Goal: Transaction & Acquisition: Register for event/course

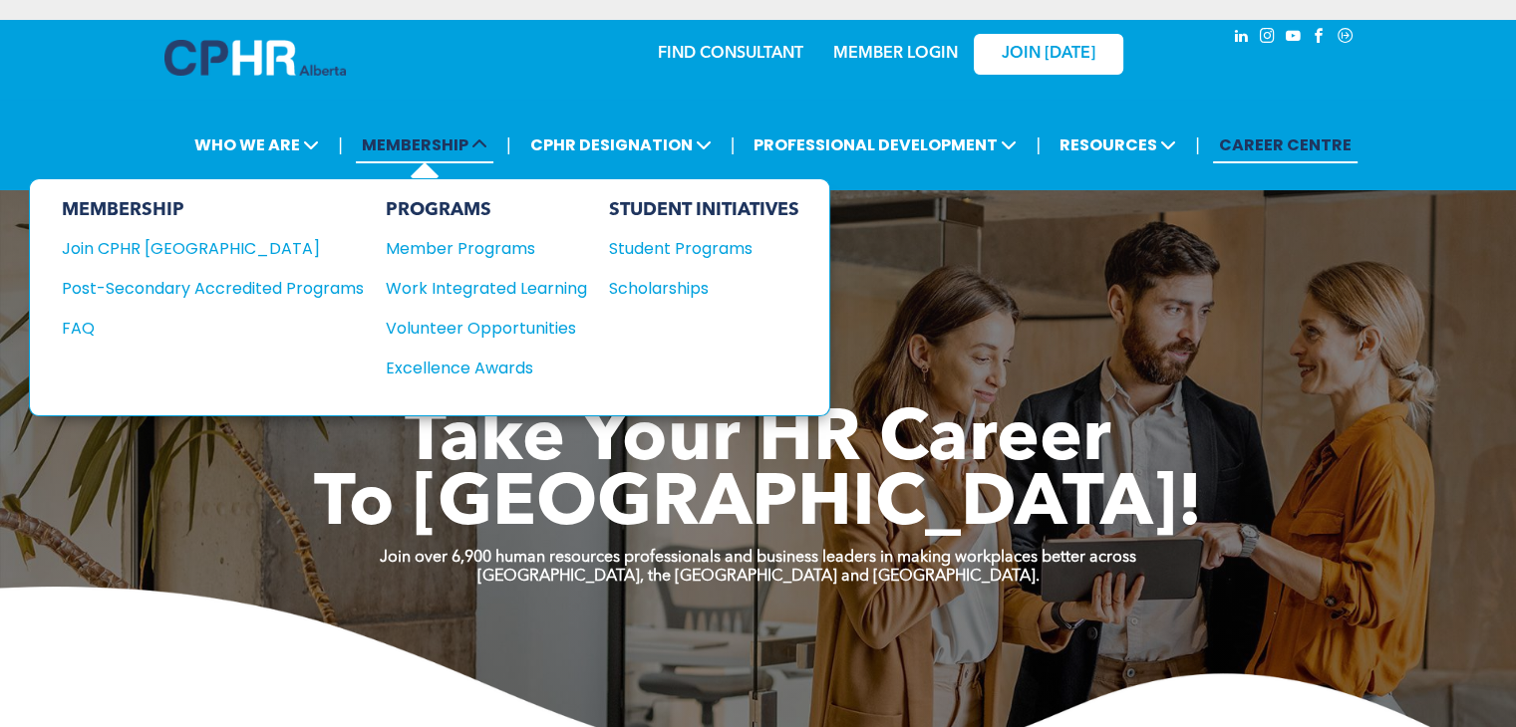
click at [433, 143] on span "MEMBERSHIP" at bounding box center [425, 145] width 138 height 37
click at [418, 147] on span "MEMBERSHIP" at bounding box center [425, 145] width 138 height 37
click at [182, 250] on div "Join CPHR [GEOGRAPHIC_DATA]" at bounding box center [198, 248] width 272 height 25
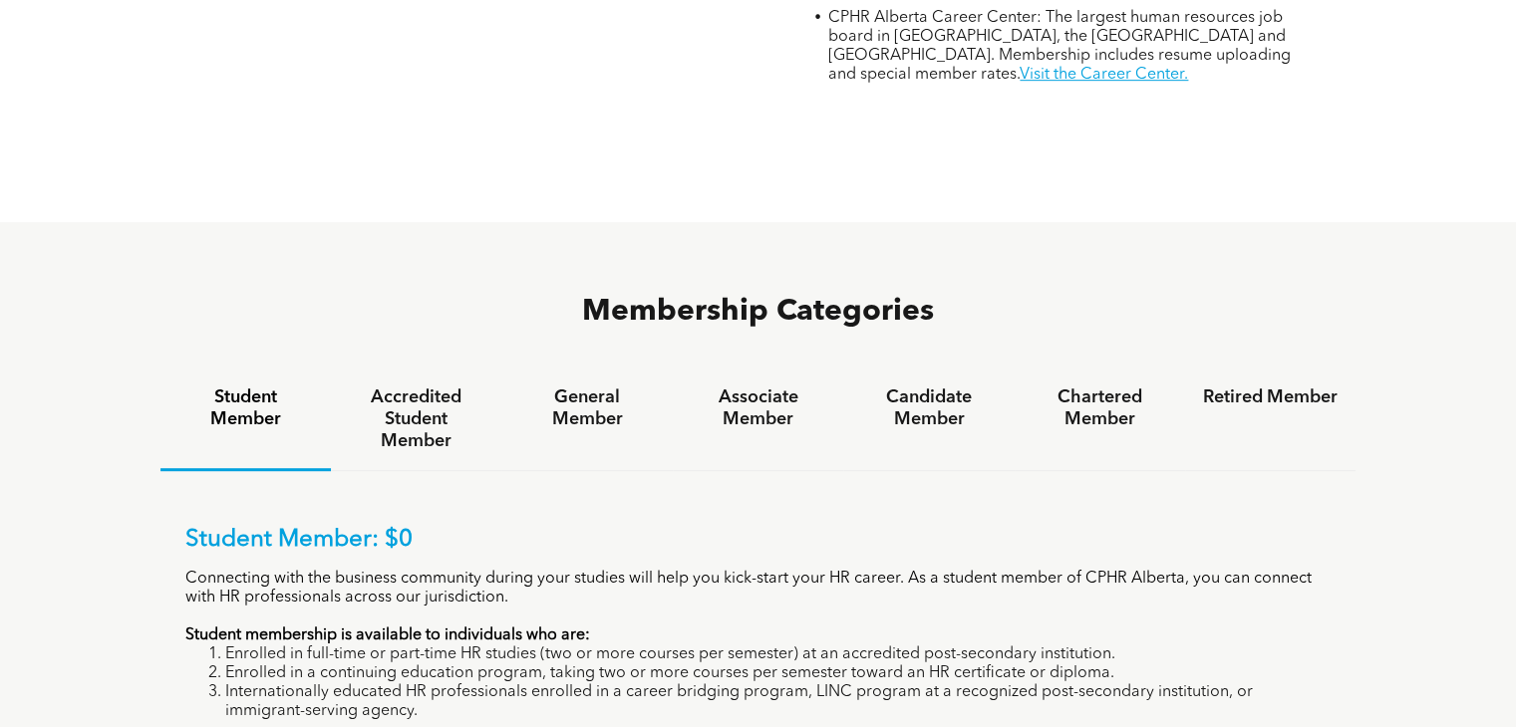
scroll to position [1794, 0]
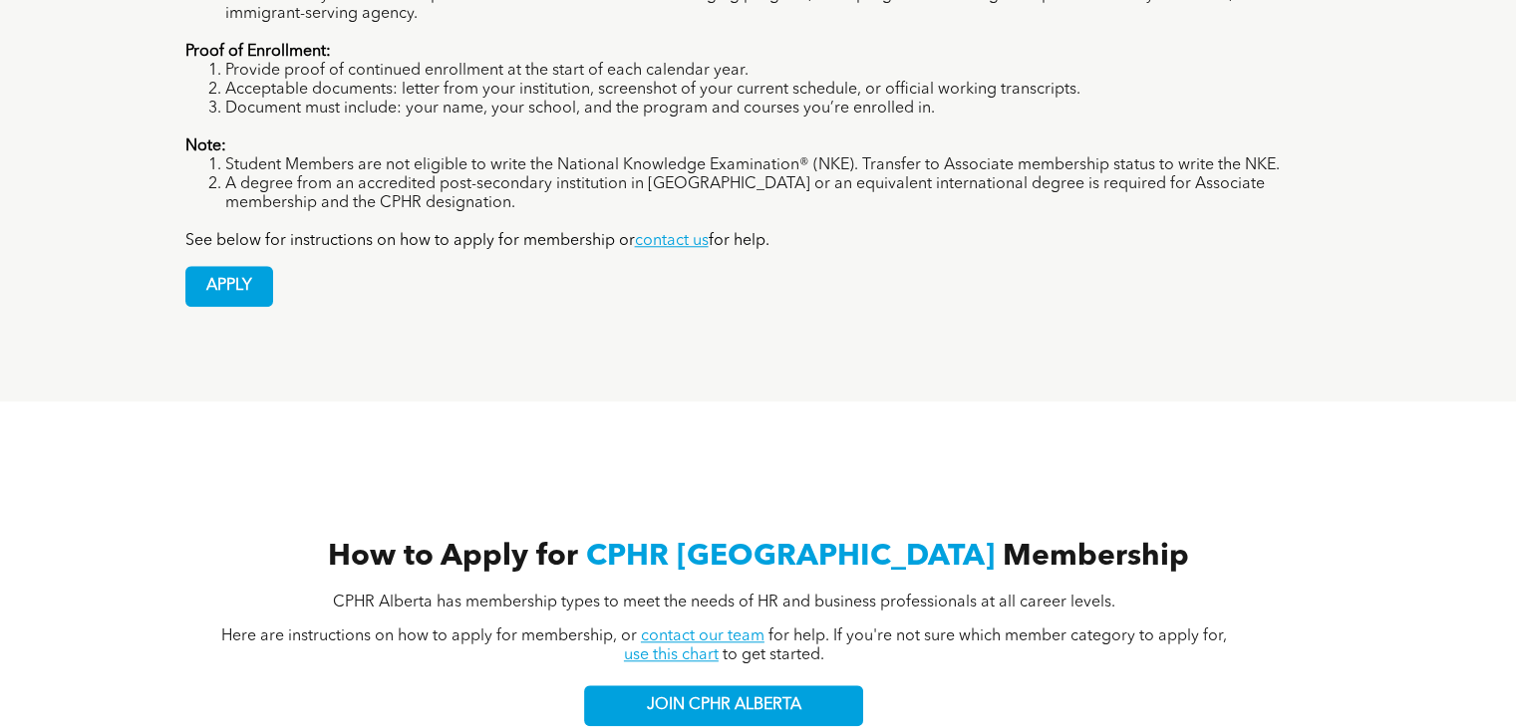
click at [736, 629] on link "contact our team" at bounding box center [703, 637] width 124 height 16
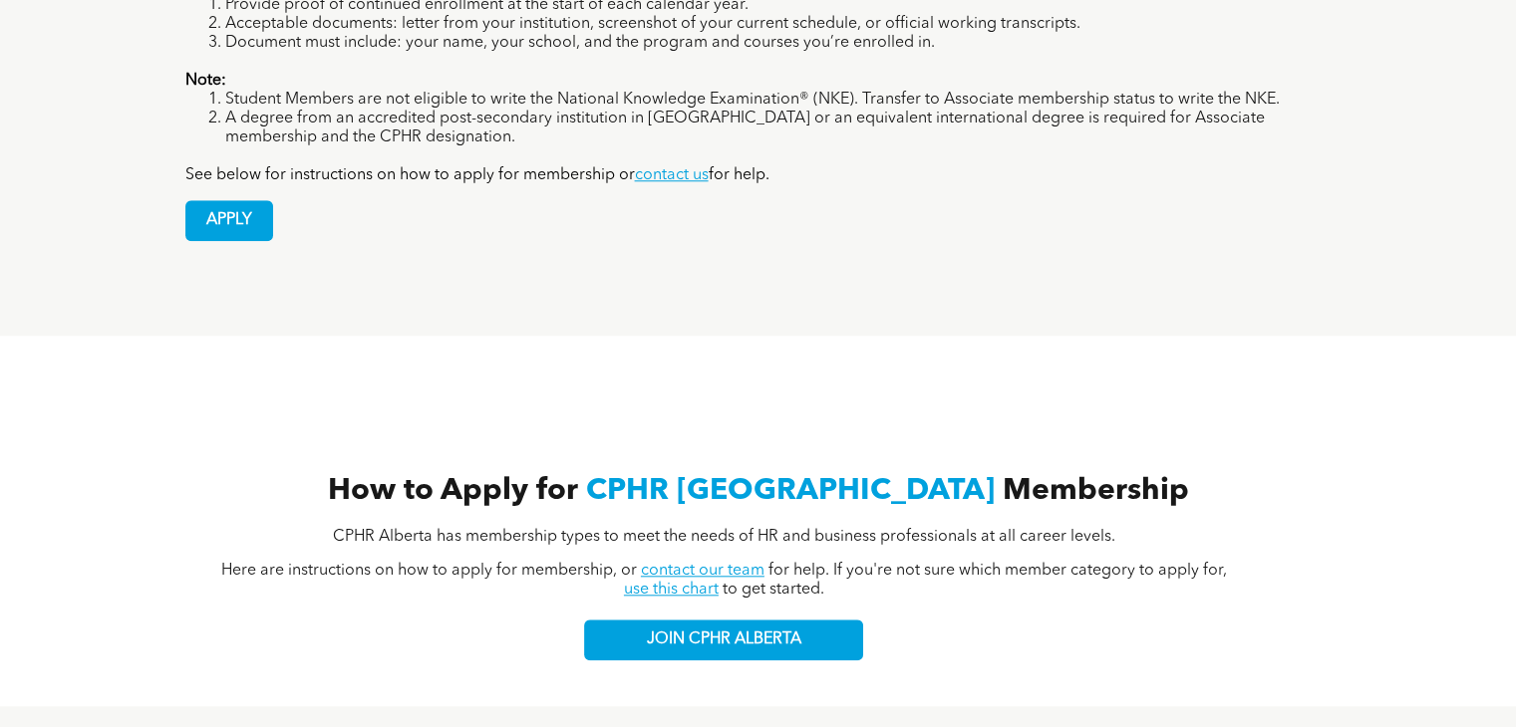
scroll to position [1845, 0]
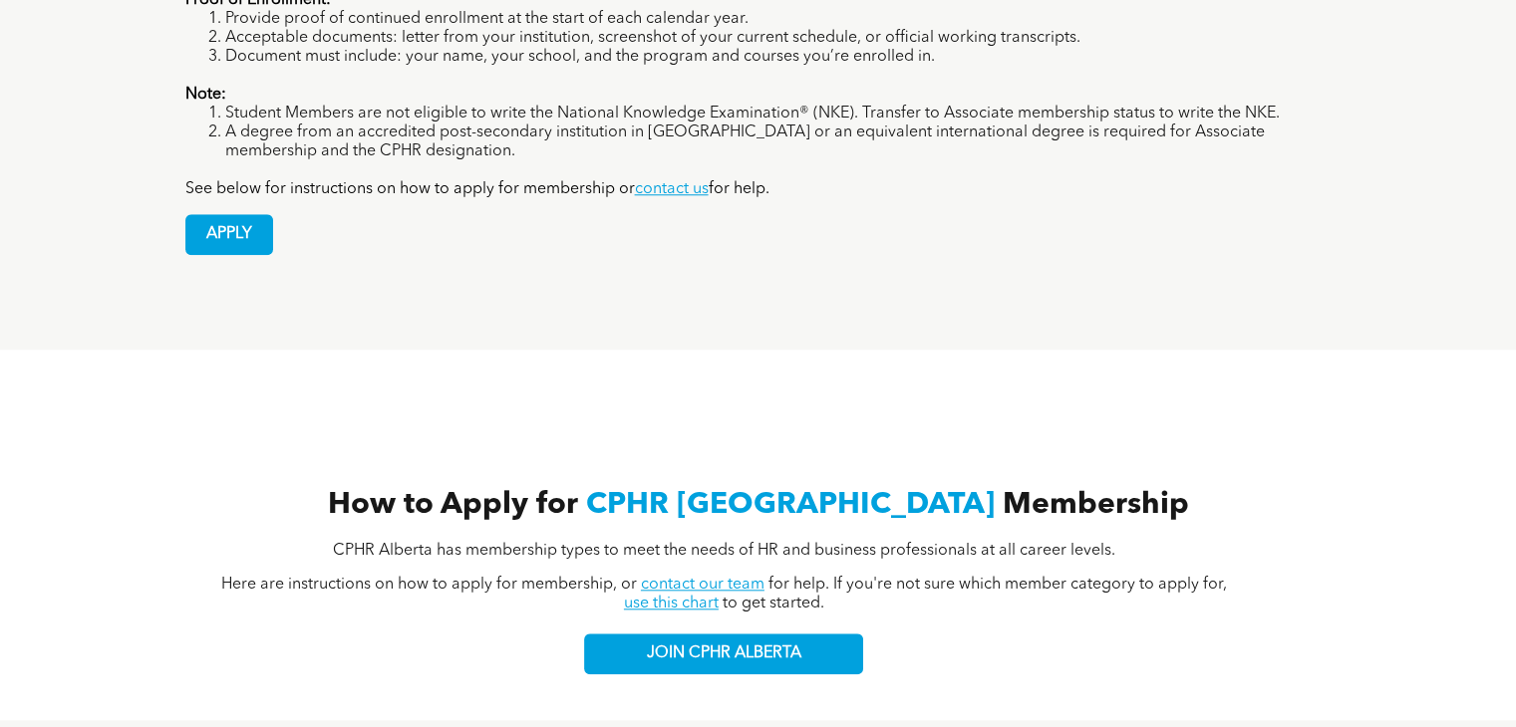
click at [671, 577] on link "contact our team" at bounding box center [703, 585] width 124 height 16
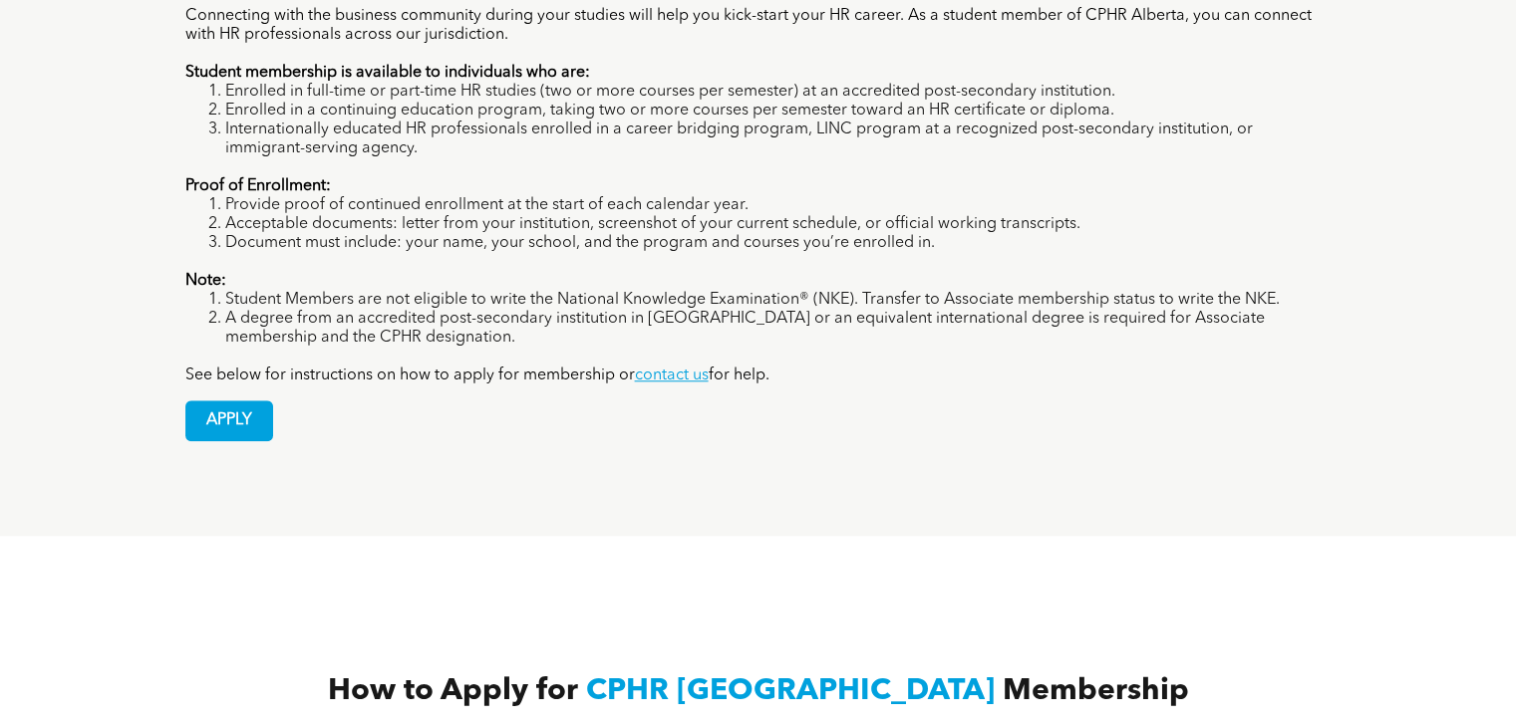
scroll to position [1646, 0]
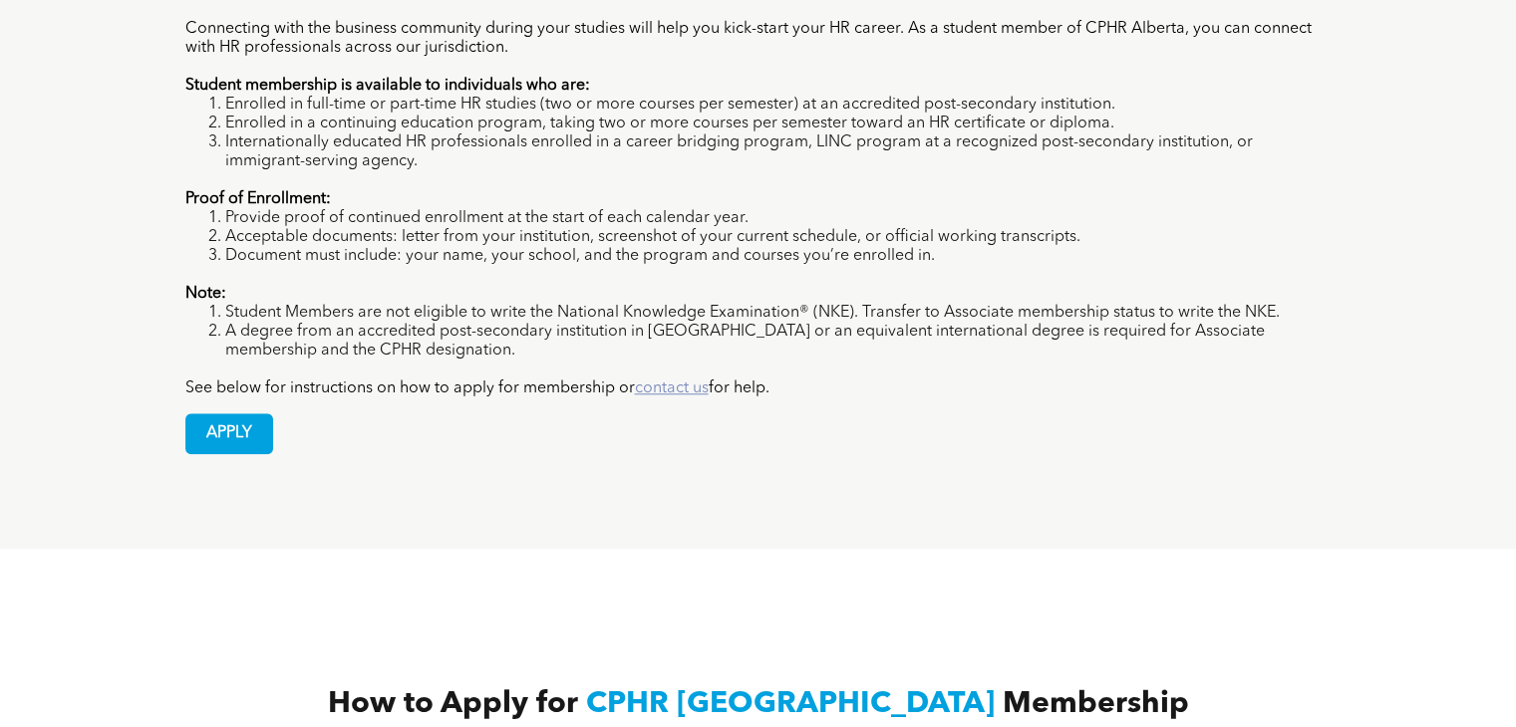
click at [638, 381] on link "contact us" at bounding box center [672, 389] width 74 height 16
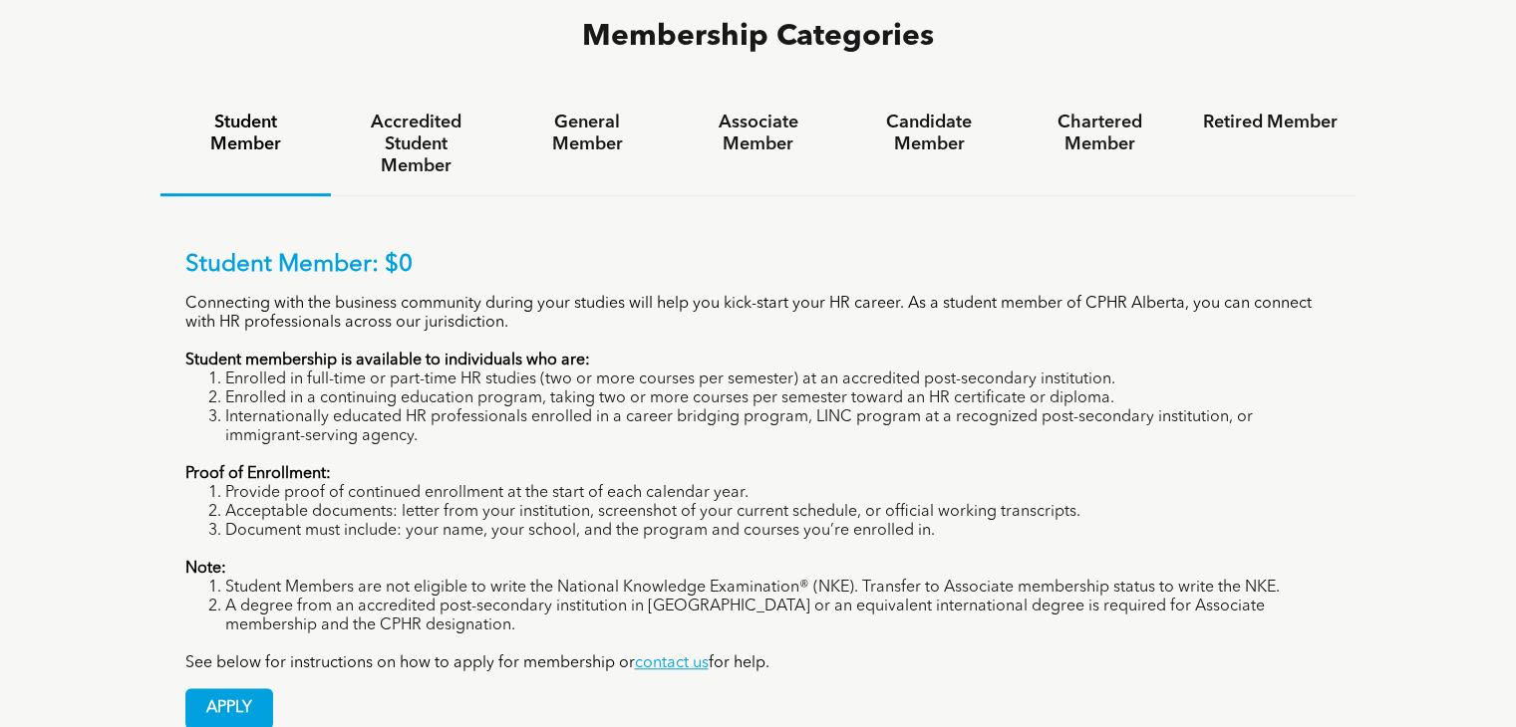
scroll to position [1347, 0]
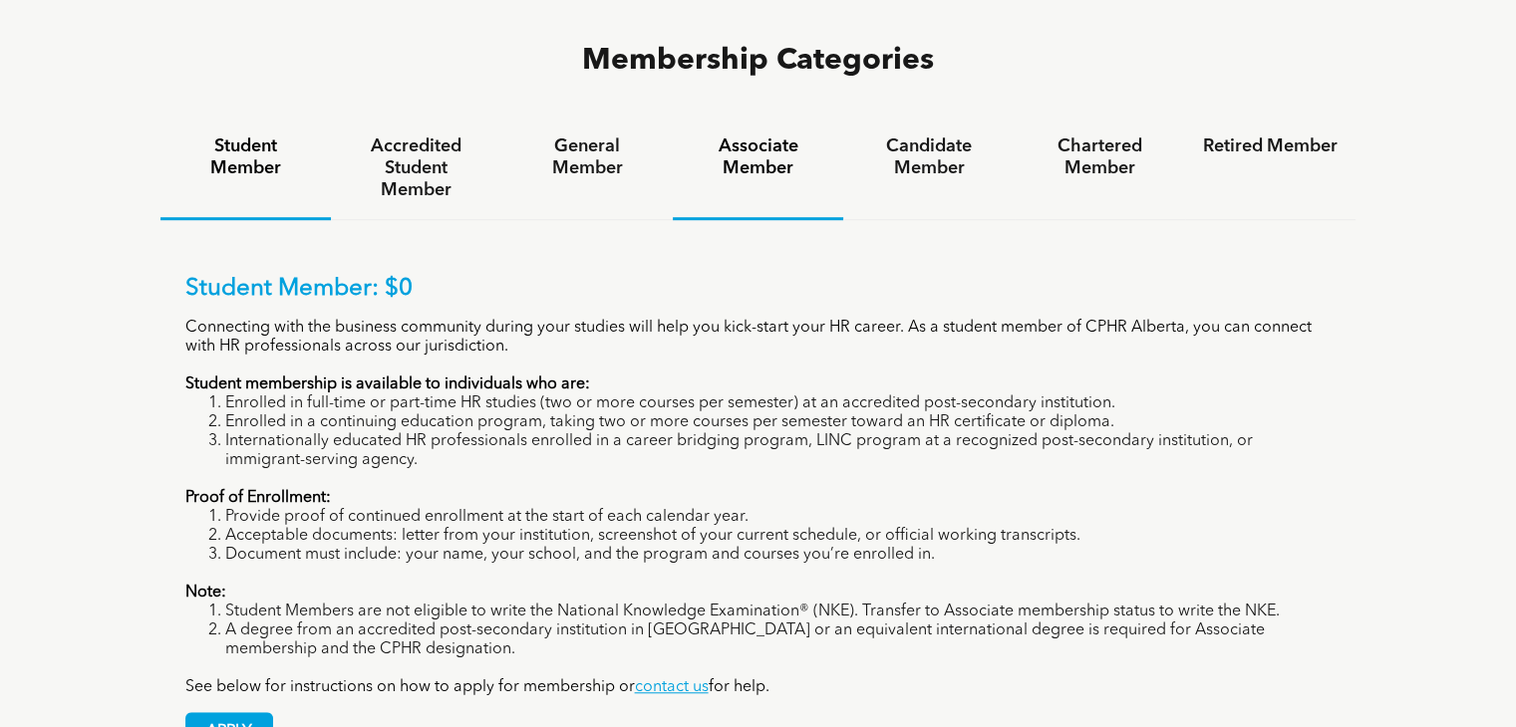
click at [725, 136] on h4 "Associate Member" at bounding box center [758, 158] width 135 height 44
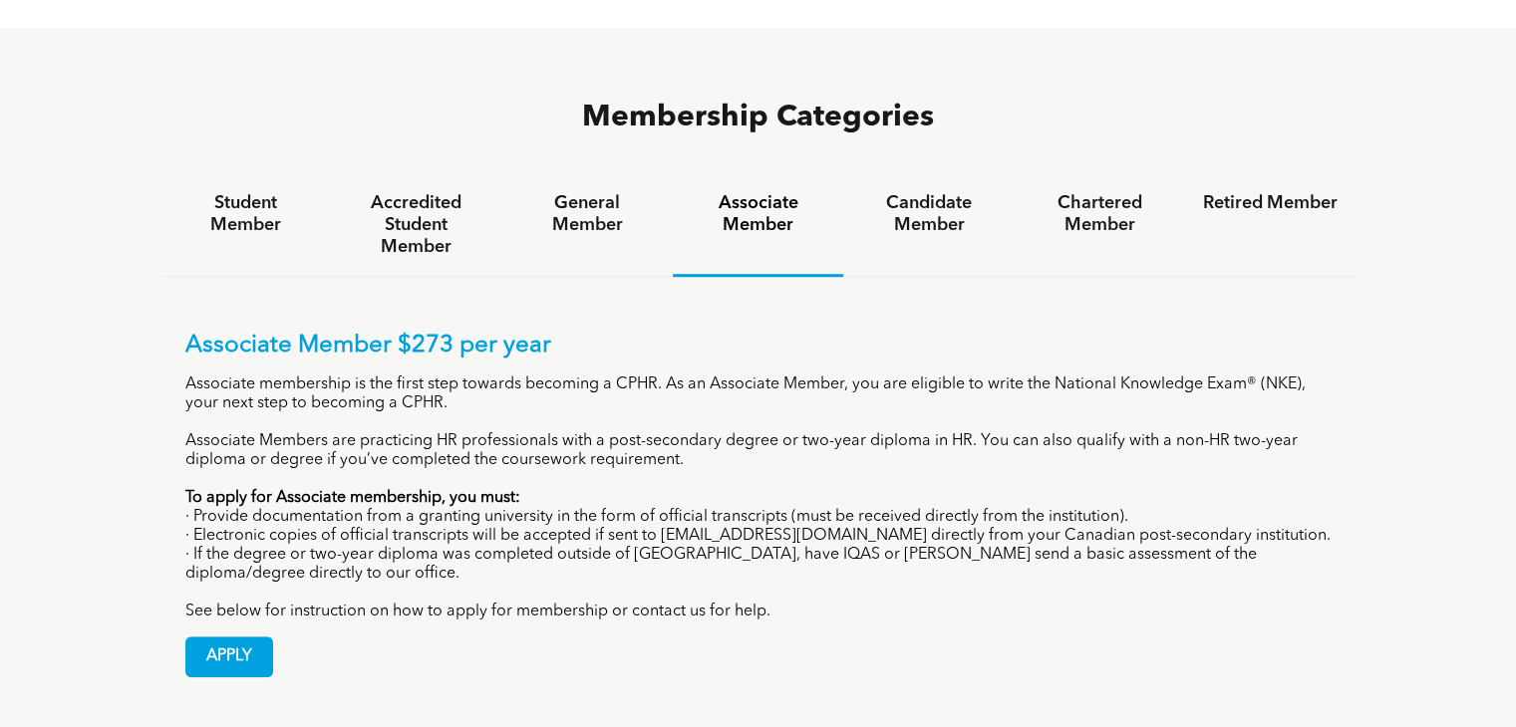
scroll to position [1247, 0]
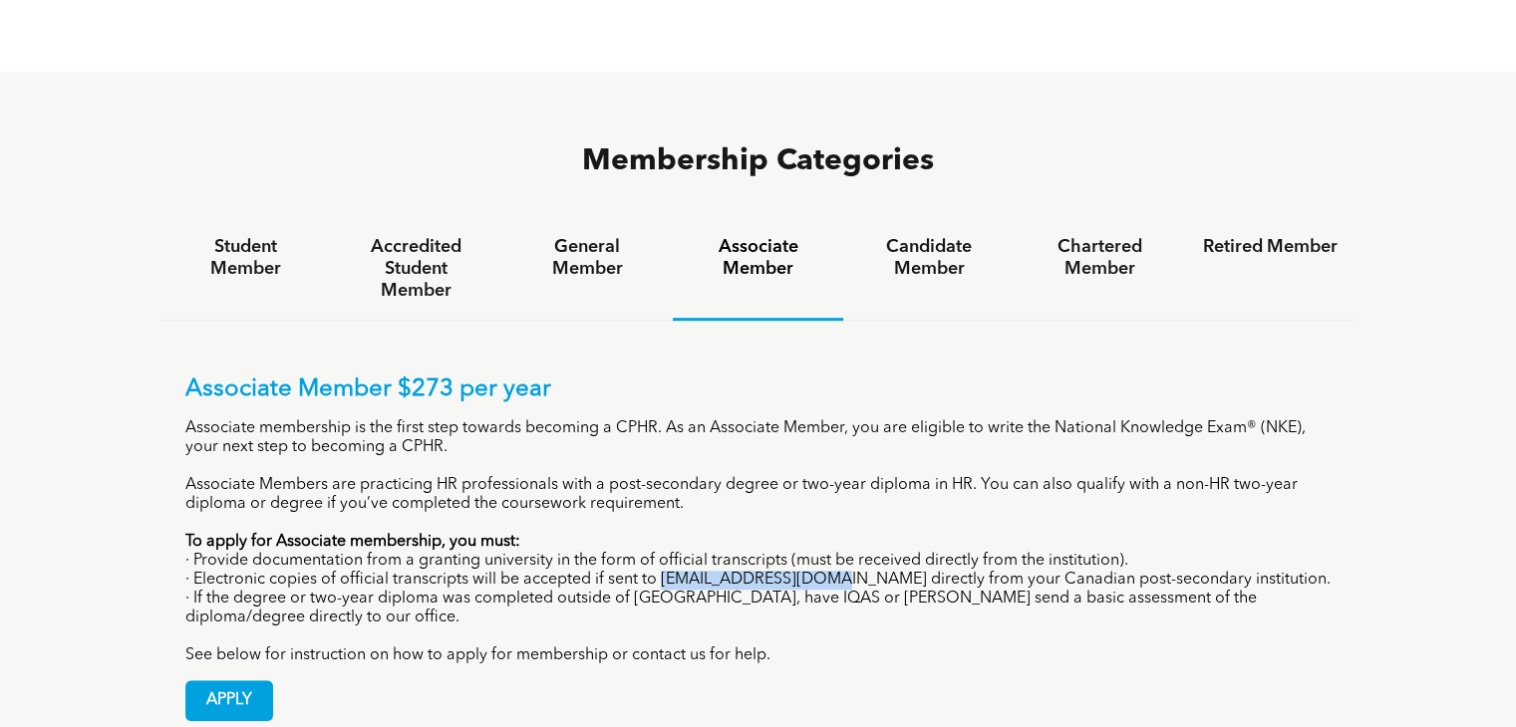
drag, startPoint x: 810, startPoint y: 487, endPoint x: 666, endPoint y: 487, distance: 144.5
click at [657, 571] on p "· Electronic copies of official transcripts will be accepted if sent to registr…" at bounding box center [758, 580] width 1146 height 19
copy p "registrar@cphrab.ca"
click at [876, 666] on div "APPLY" at bounding box center [758, 694] width 1146 height 56
click at [698, 661] on div "Membership Categories Student Member Accredited Student Member General Member A…" at bounding box center [758, 444] width 1516 height 744
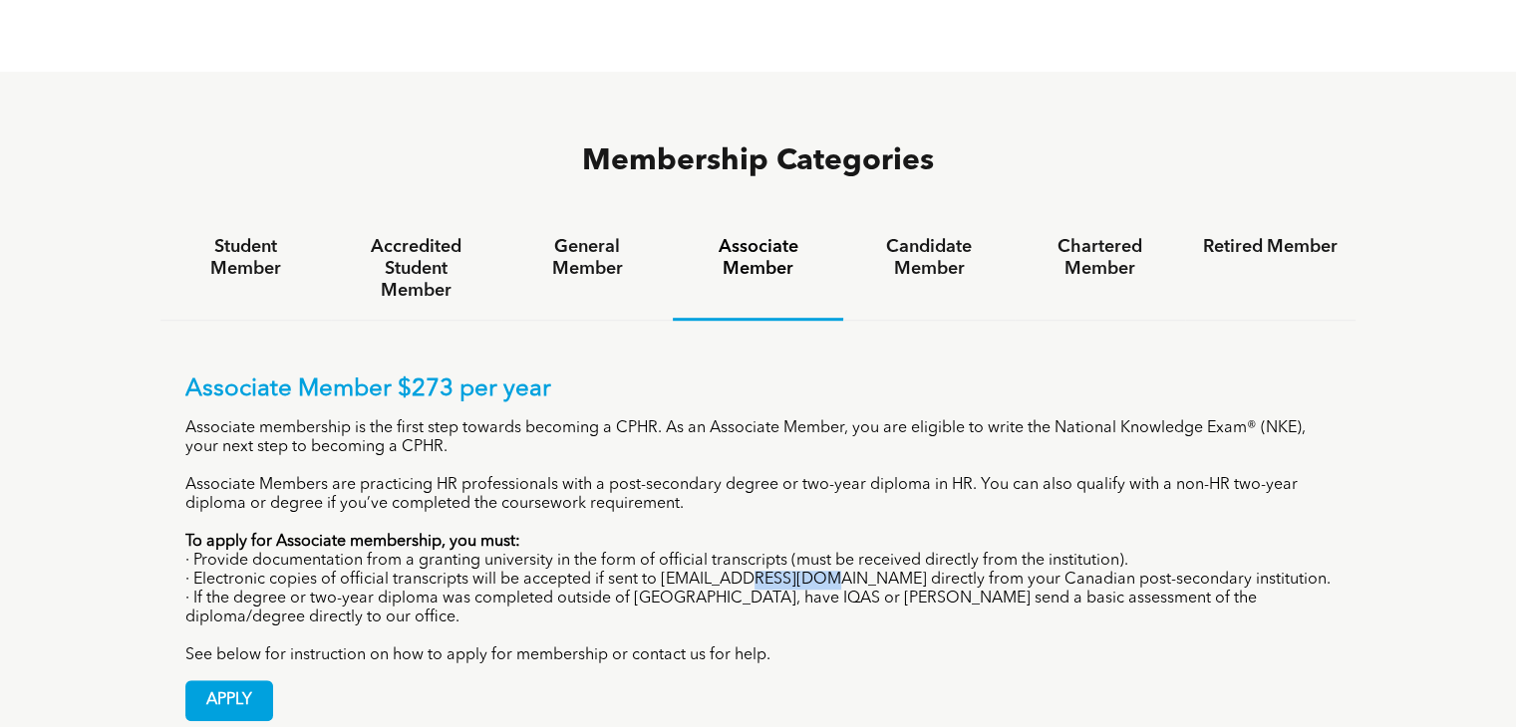
drag, startPoint x: 734, startPoint y: 487, endPoint x: 804, endPoint y: 483, distance: 69.9
click at [804, 571] on p "· Electronic copies of official transcripts will be accepted if sent to registr…" at bounding box center [758, 580] width 1146 height 19
copy p "cphrab.ca"
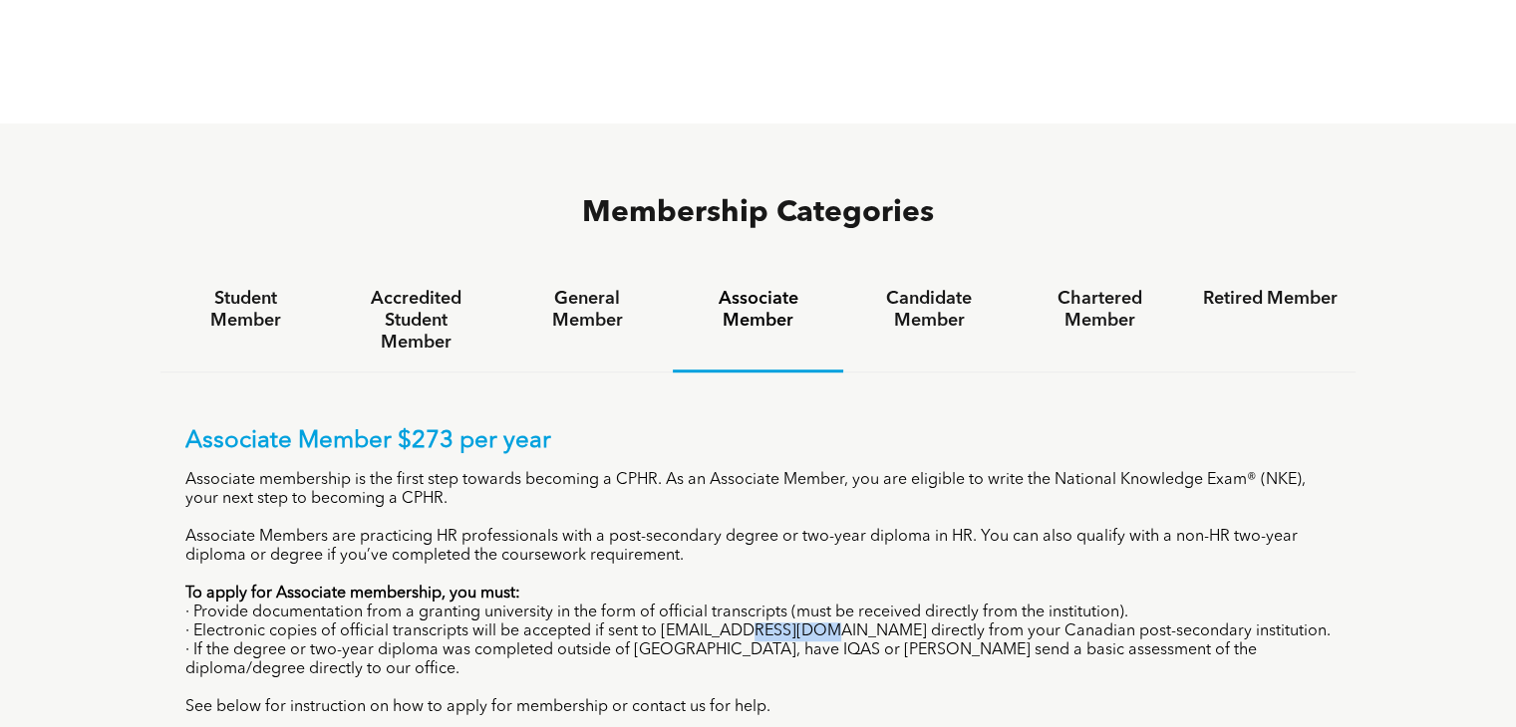
scroll to position [1446, 0]
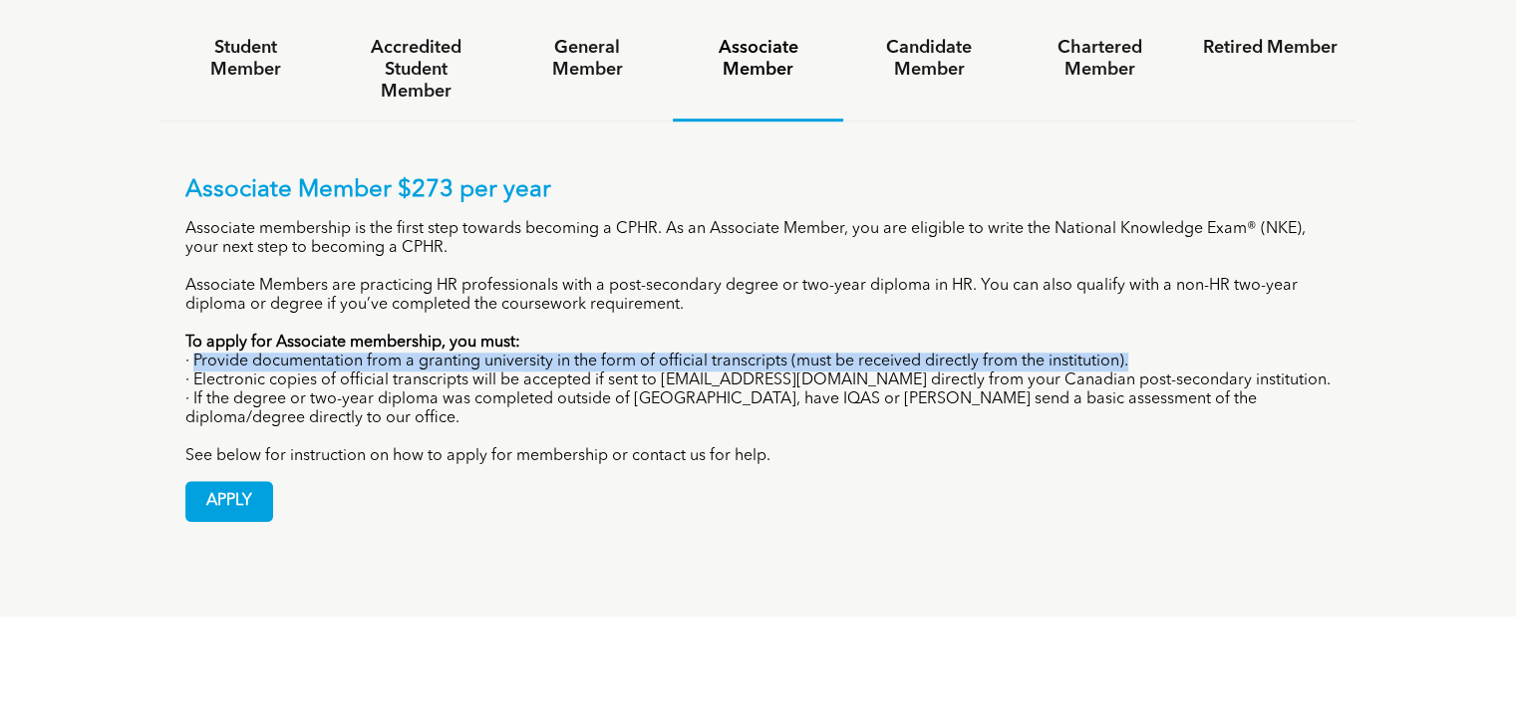
drag, startPoint x: 195, startPoint y: 269, endPoint x: 1211, endPoint y: 268, distance: 1015.4
click at [1211, 353] on p "· Provide documentation from a granting university in the form of official tran…" at bounding box center [758, 362] width 1146 height 19
copy p "Provide documentation from a granting university in the form of official transc…"
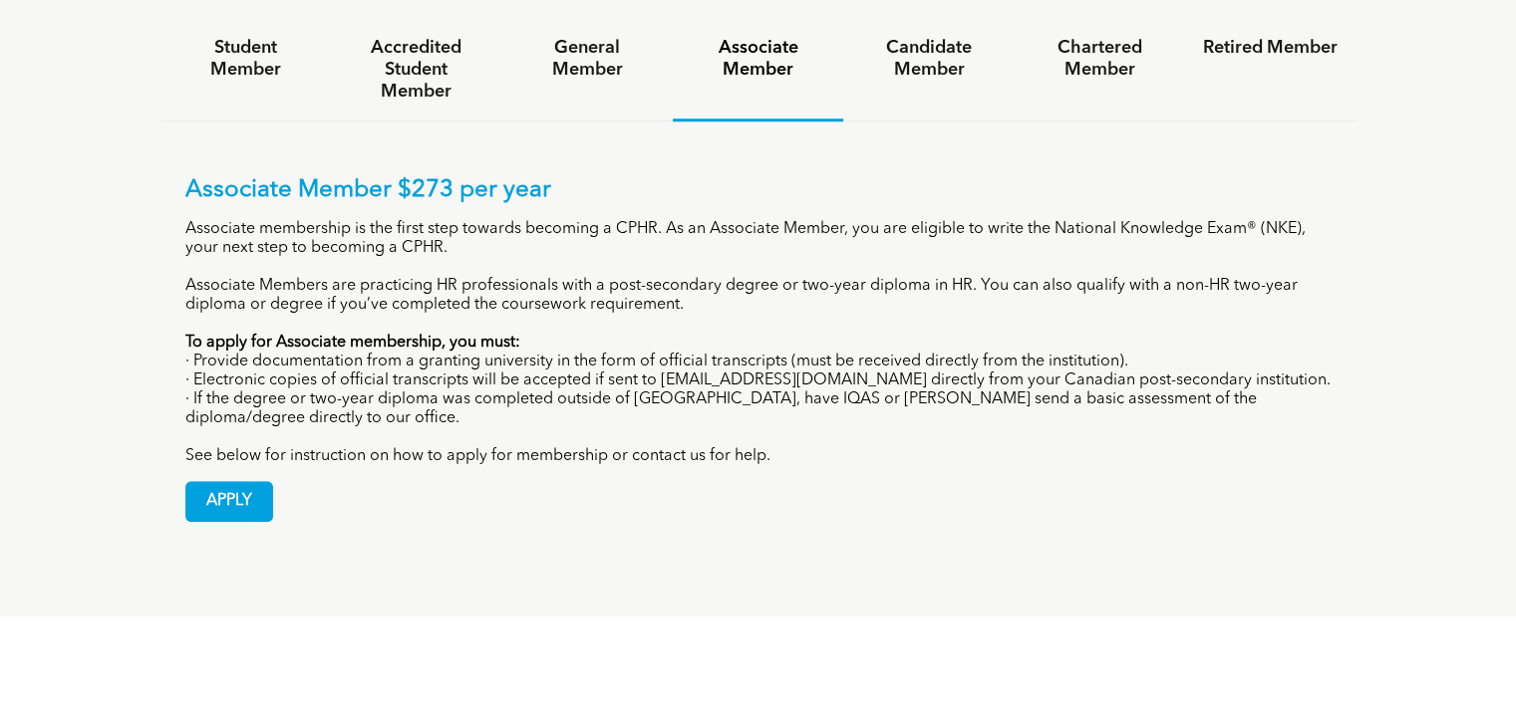
click at [707, 452] on div "Associate Member $273 per year Associate membership is the first step towards b…" at bounding box center [758, 334] width 1196 height 425
drag, startPoint x: 655, startPoint y: 294, endPoint x: 807, endPoint y: 288, distance: 152.6
click at [807, 372] on p "· Electronic copies of official transcripts will be accepted if sent to registr…" at bounding box center [758, 381] width 1146 height 19
copy p "registrar@cphrab.ca"
click at [817, 391] on p "· If the degree or two-year diploma was completed outside of Canada, have IQAS …" at bounding box center [758, 410] width 1146 height 38
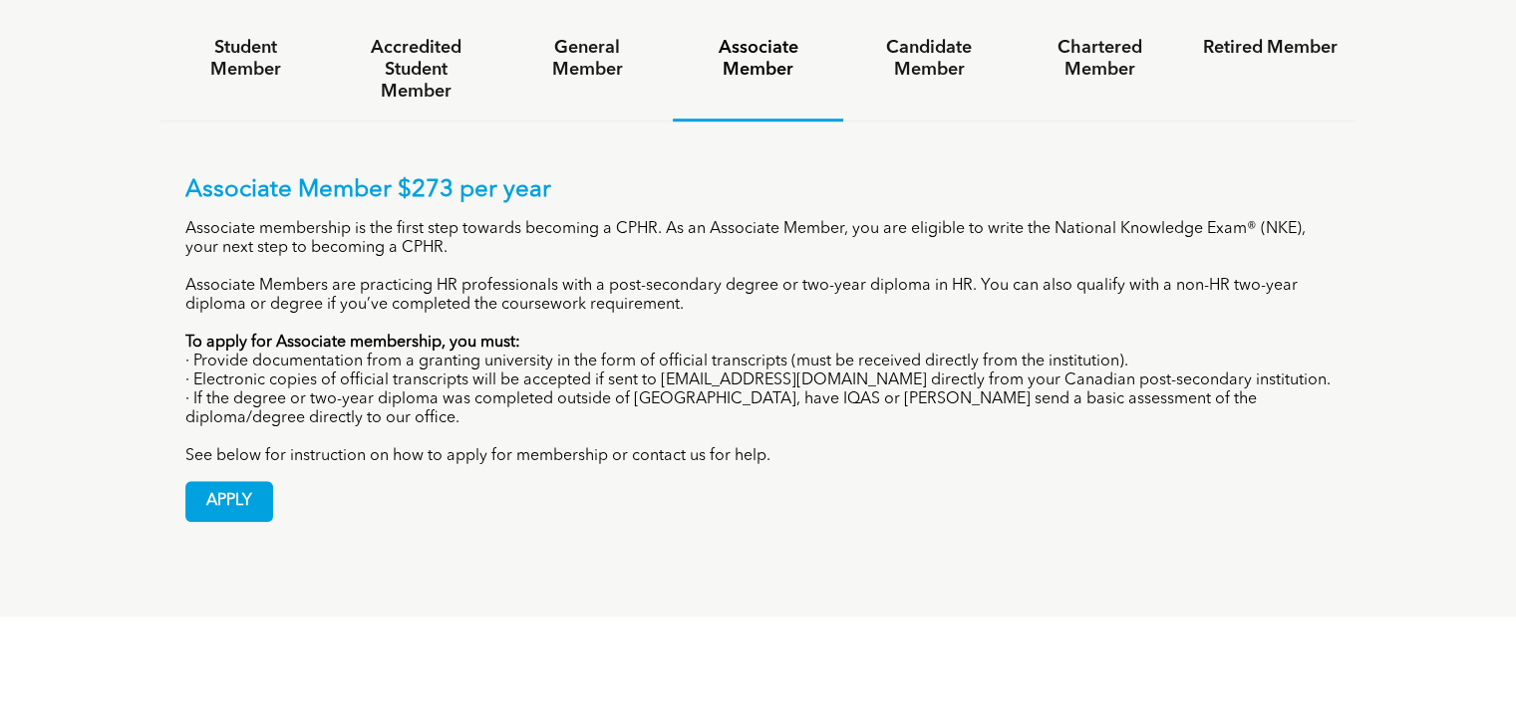
click at [651, 466] on div "APPLY" at bounding box center [758, 494] width 1146 height 56
click at [836, 466] on div "APPLY" at bounding box center [758, 494] width 1146 height 56
drag, startPoint x: 807, startPoint y: 292, endPoint x: 665, endPoint y: 280, distance: 143.0
click at [665, 372] on p "· Electronic copies of official transcripts will be accepted if sent to registr…" at bounding box center [758, 381] width 1146 height 19
click at [673, 372] on p "· Electronic copies of official transcripts will be accepted if sent to registr…" at bounding box center [758, 381] width 1146 height 19
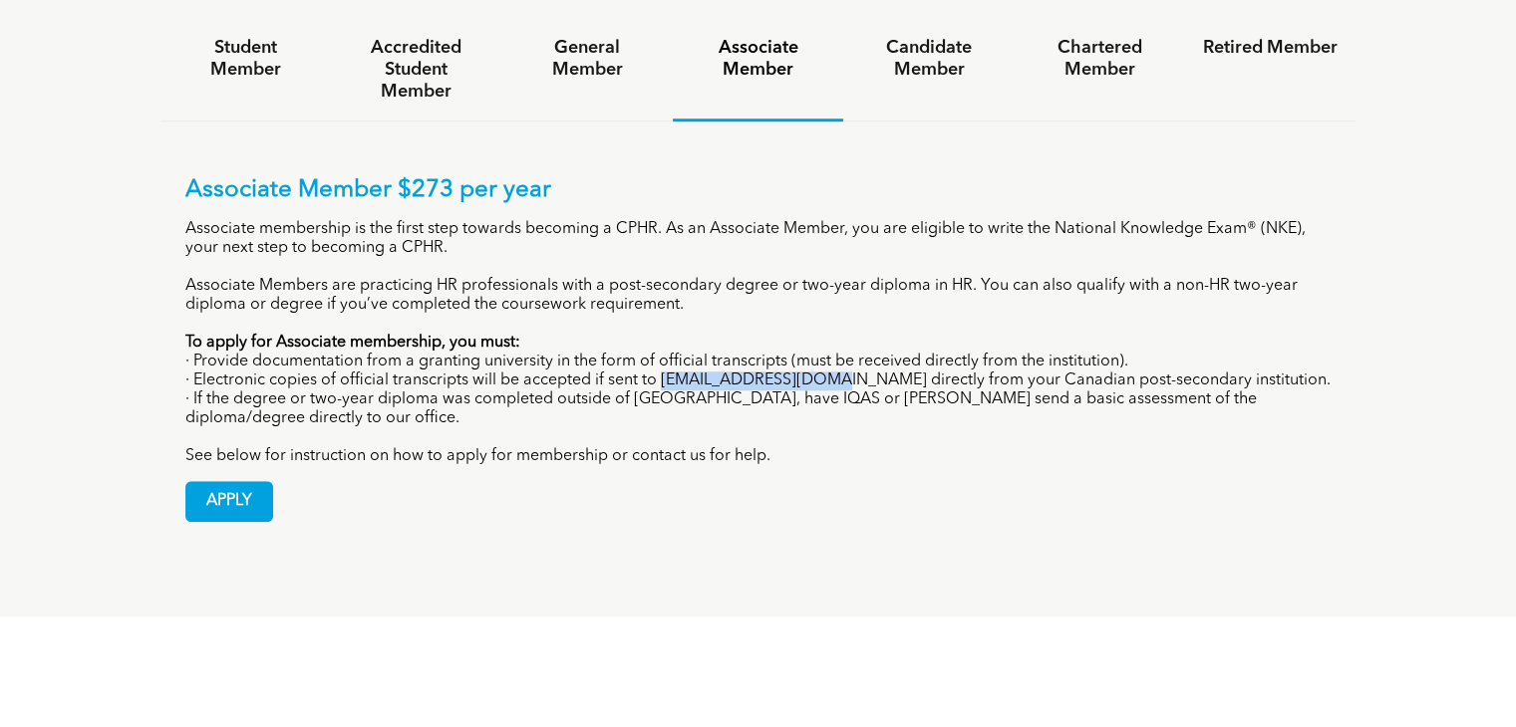
drag, startPoint x: 659, startPoint y: 285, endPoint x: 813, endPoint y: 296, distance: 154.8
click at [811, 372] on p "· Electronic copies of official transcripts will be accepted if sent to registr…" at bounding box center [758, 381] width 1146 height 19
copy p "registrar@cphrab.ca"
click at [247, 482] on span "APPLY" at bounding box center [229, 501] width 86 height 39
